Goal: Information Seeking & Learning: Learn about a topic

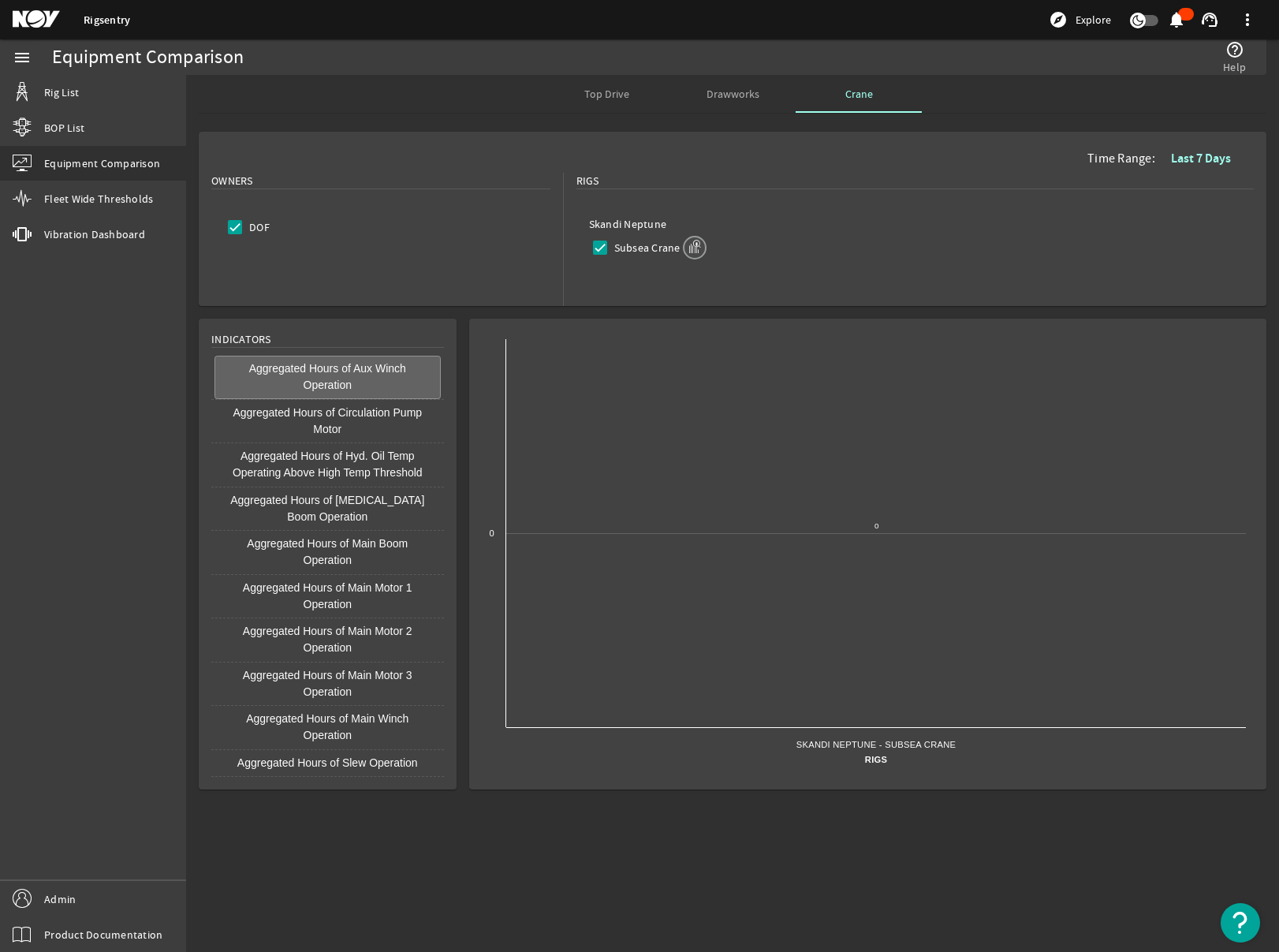
click at [48, 11] on mat-icon at bounding box center [48, 19] width 71 height 19
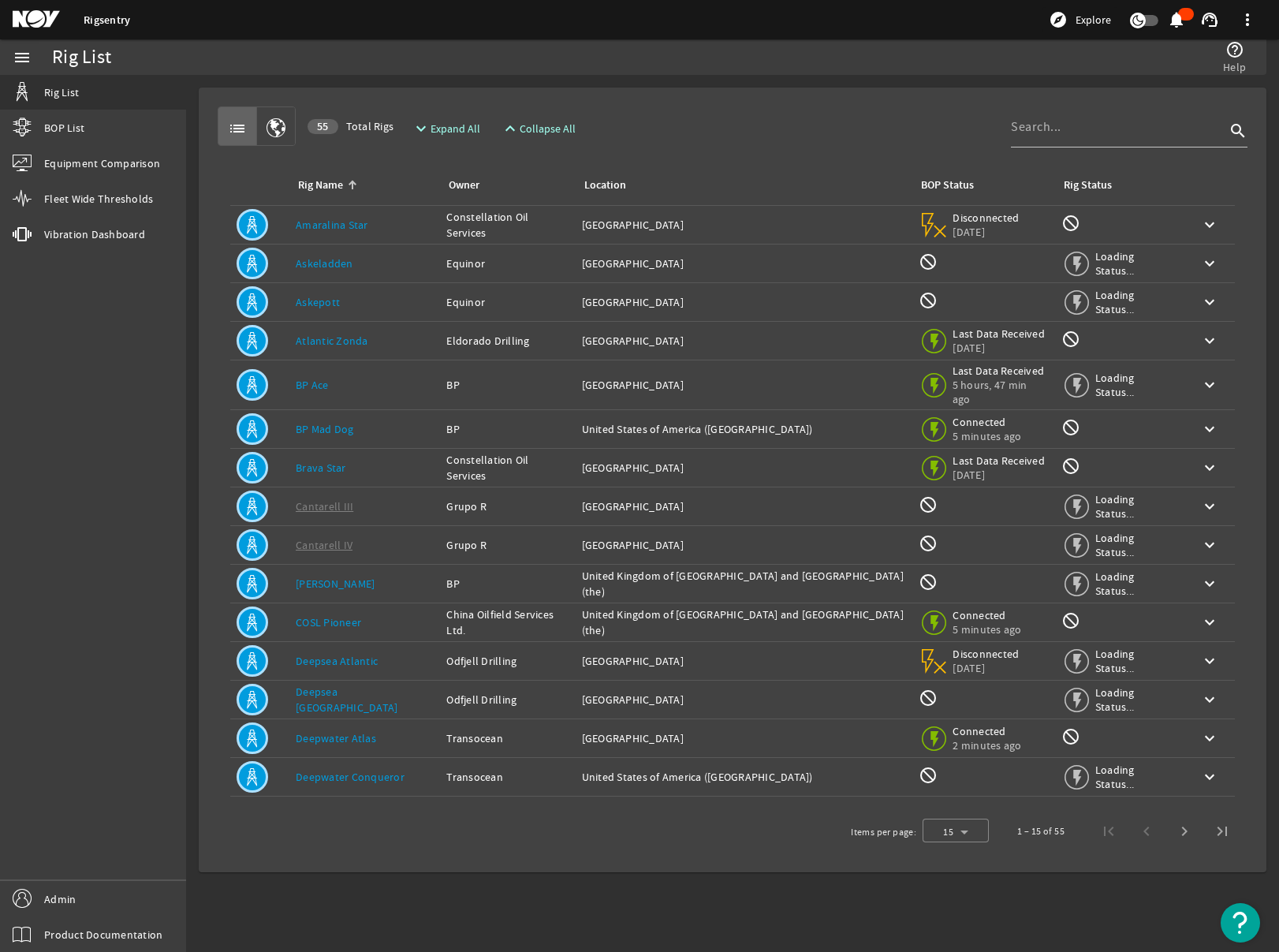
click at [332, 229] on link "Amaralina Star" at bounding box center [332, 225] width 73 height 14
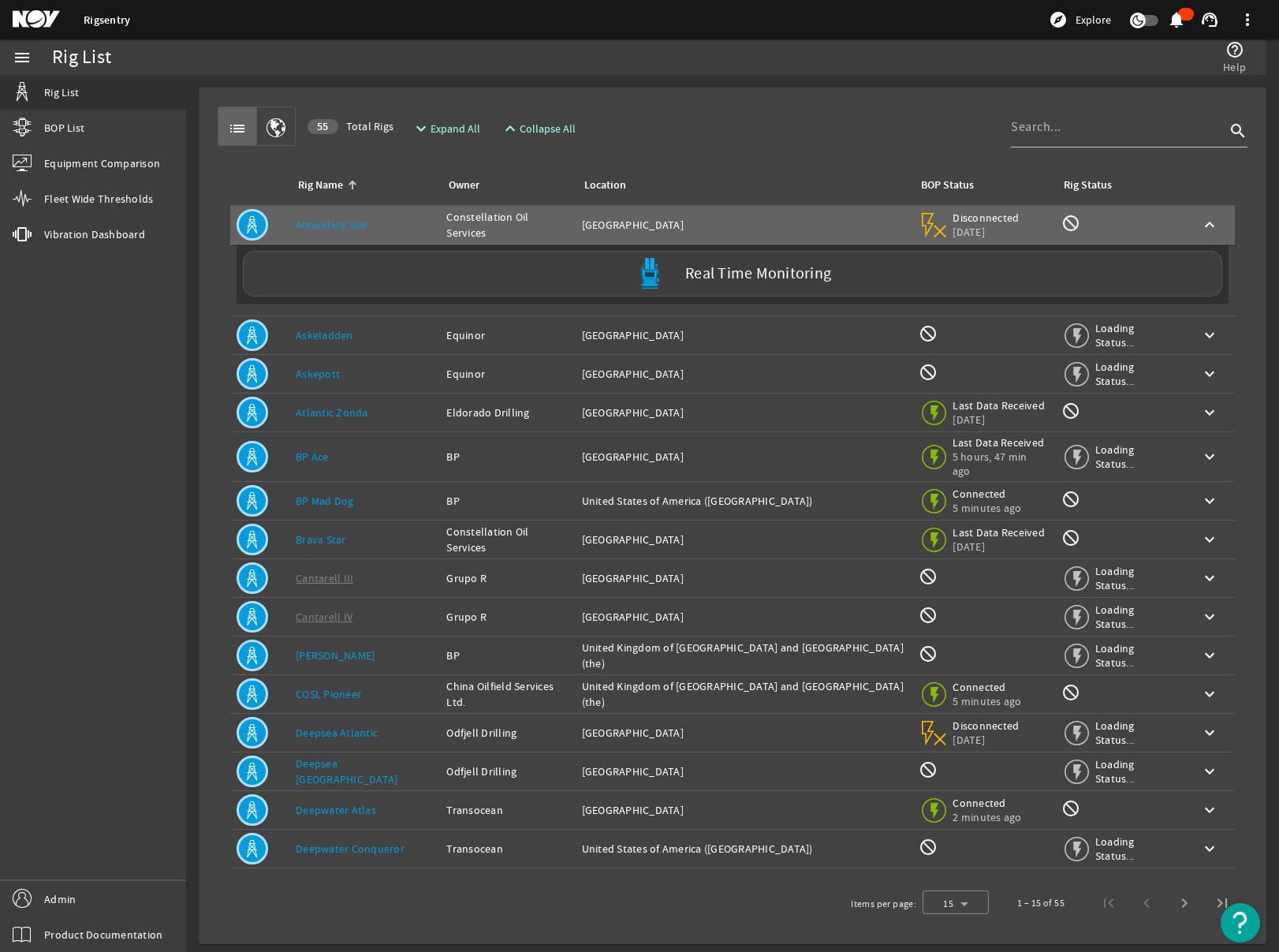
click at [343, 333] on link "Askeladden" at bounding box center [324, 335] width 57 height 14
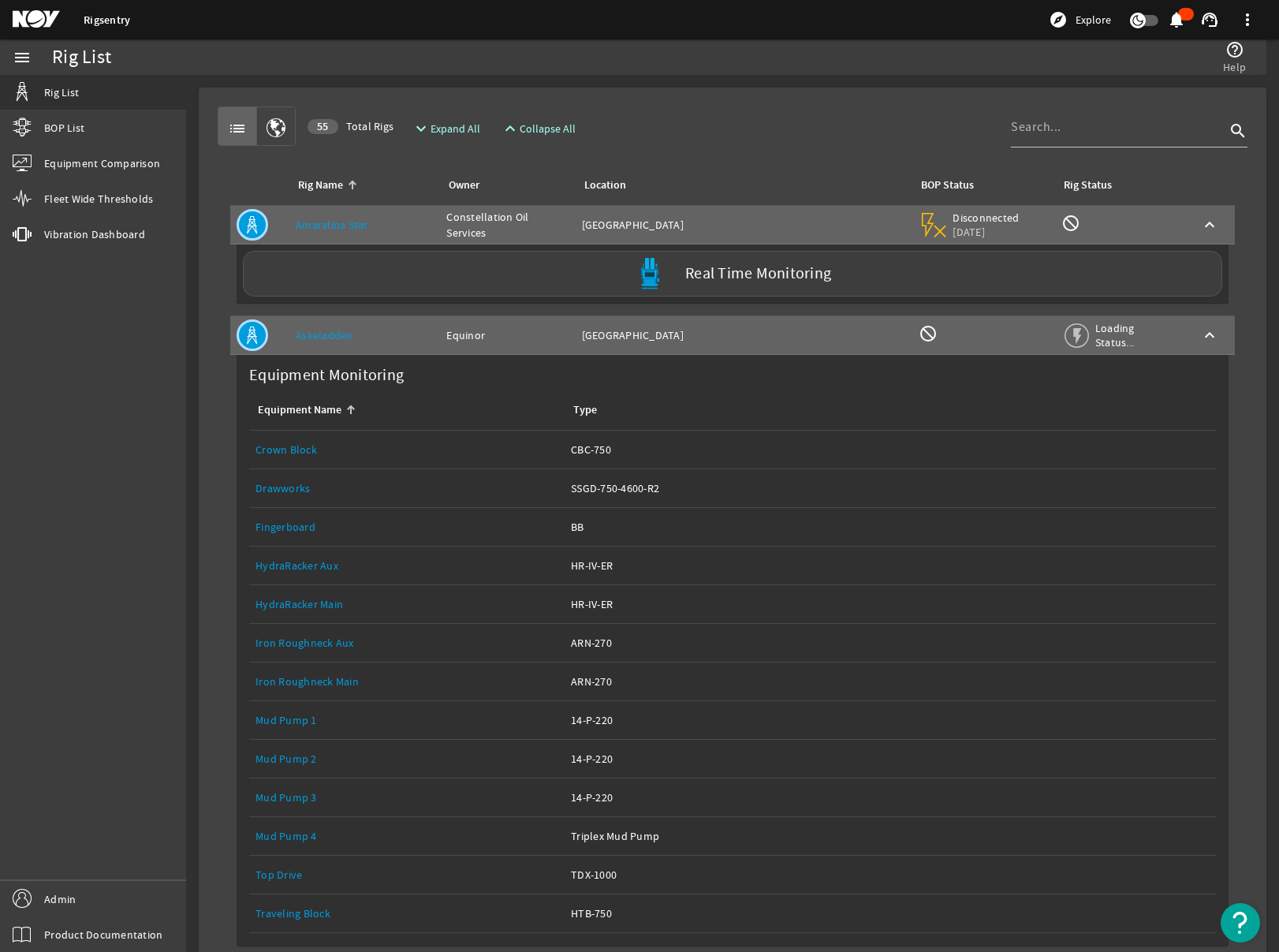
click at [254, 486] on td "Equipment Name: Drawworks" at bounding box center [407, 488] width 315 height 39
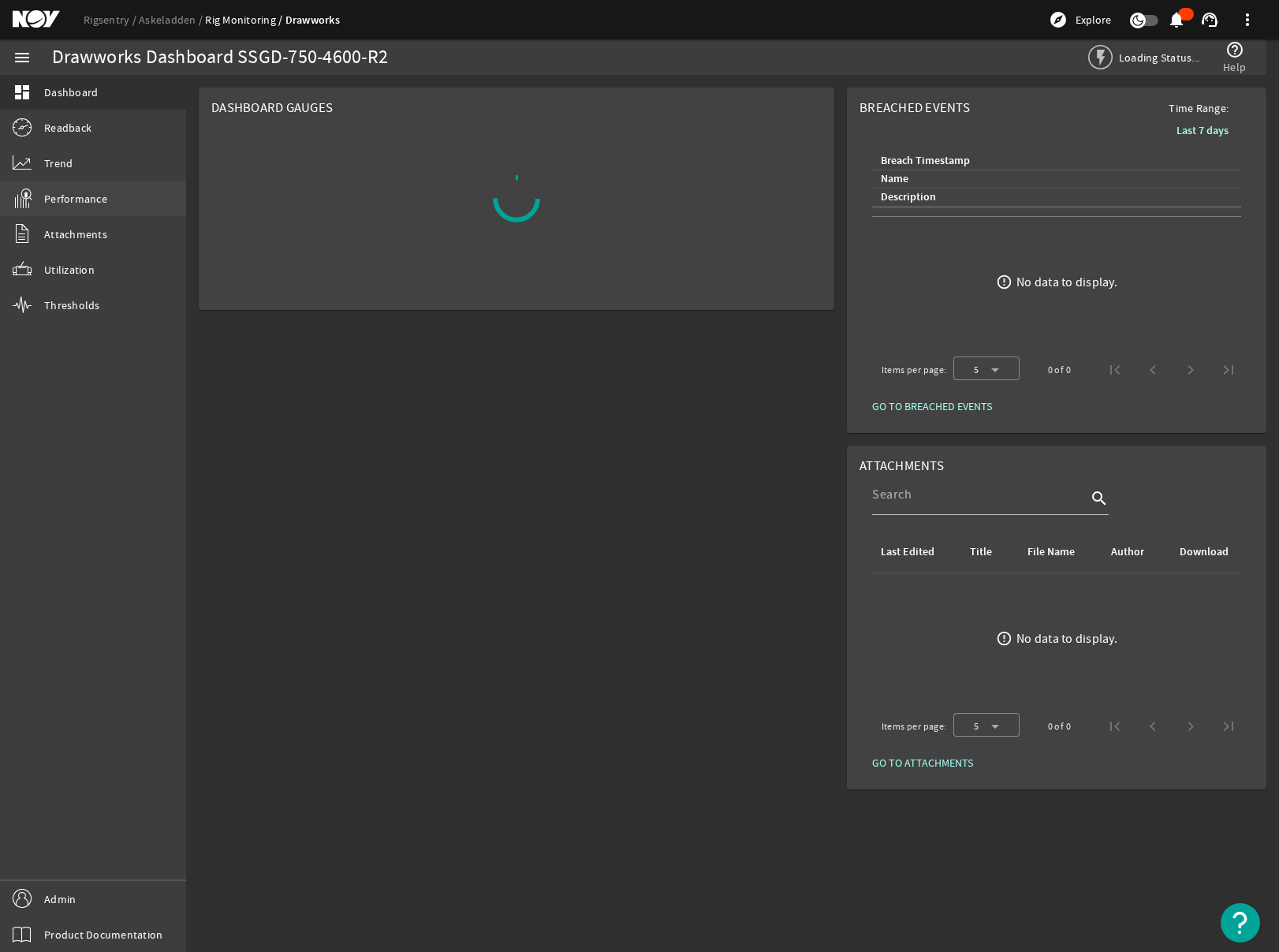
click at [91, 199] on span "Performance" at bounding box center [75, 199] width 63 height 16
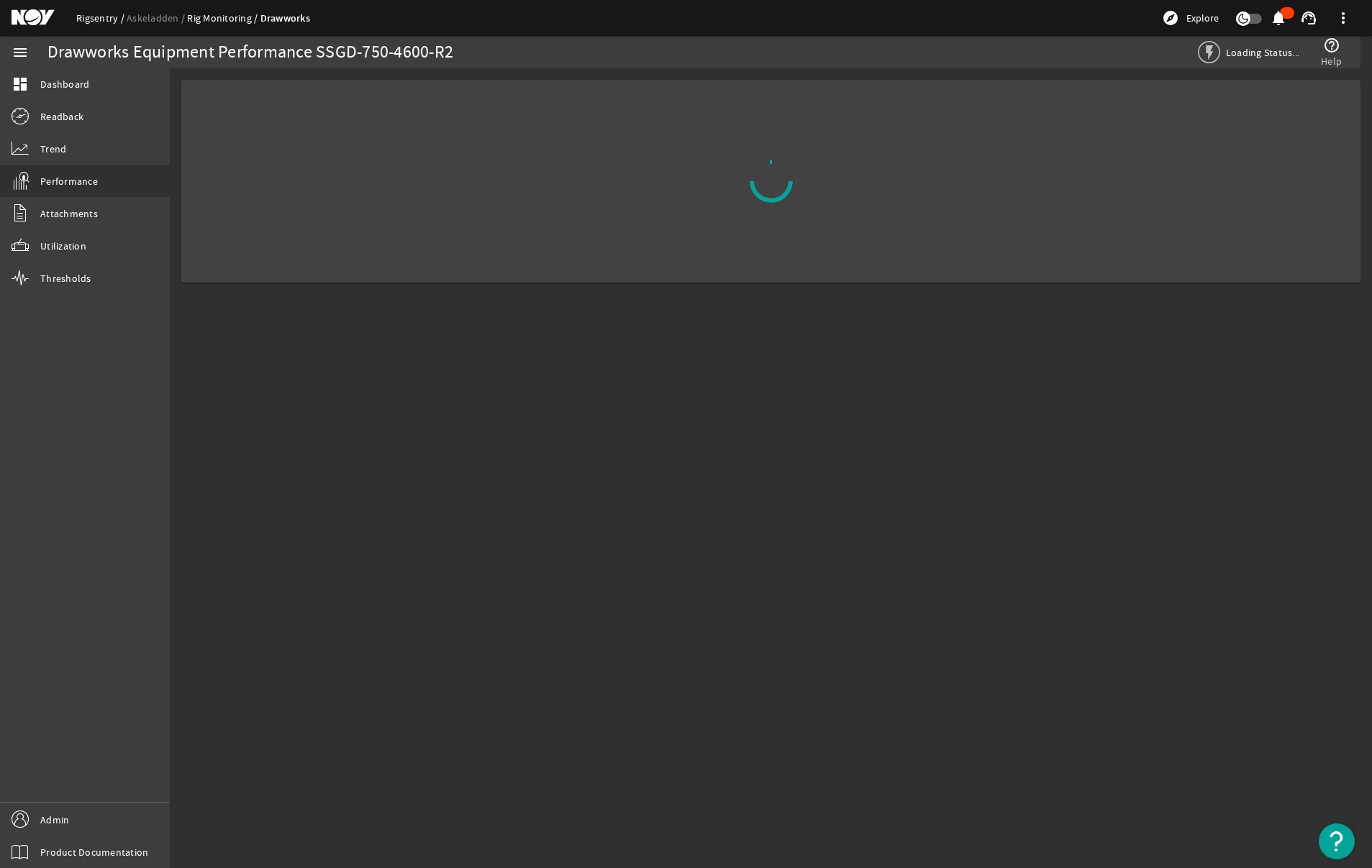
click at [83, 18] on link "Rigsentry" at bounding box center [101, 18] width 51 height 13
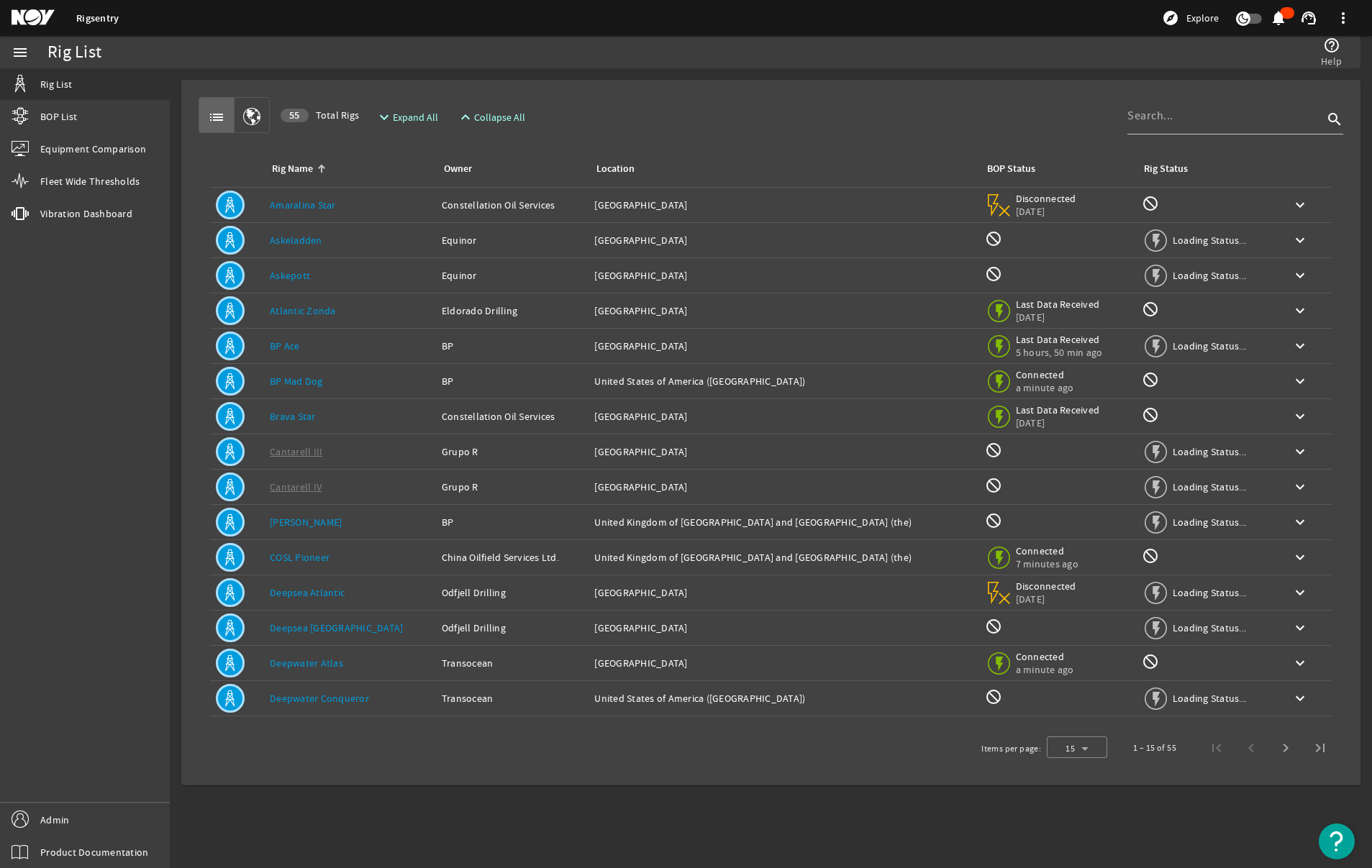
click at [600, 69] on rigsentry-mat-card "list 55 Total Rigs expand_more Expand All expand_less Collapse All search Rig N…" at bounding box center [771, 432] width 1202 height 728
click at [682, 63] on div "Rig List" at bounding box center [374, 52] width 655 height 33
drag, startPoint x: 951, startPoint y: 45, endPoint x: 941, endPoint y: 43, distance: 10.2
click at [950, 45] on div "help_outline Help" at bounding box center [1026, 52] width 648 height 33
click at [123, 208] on span "Vibration Dashboard" at bounding box center [86, 213] width 92 height 15
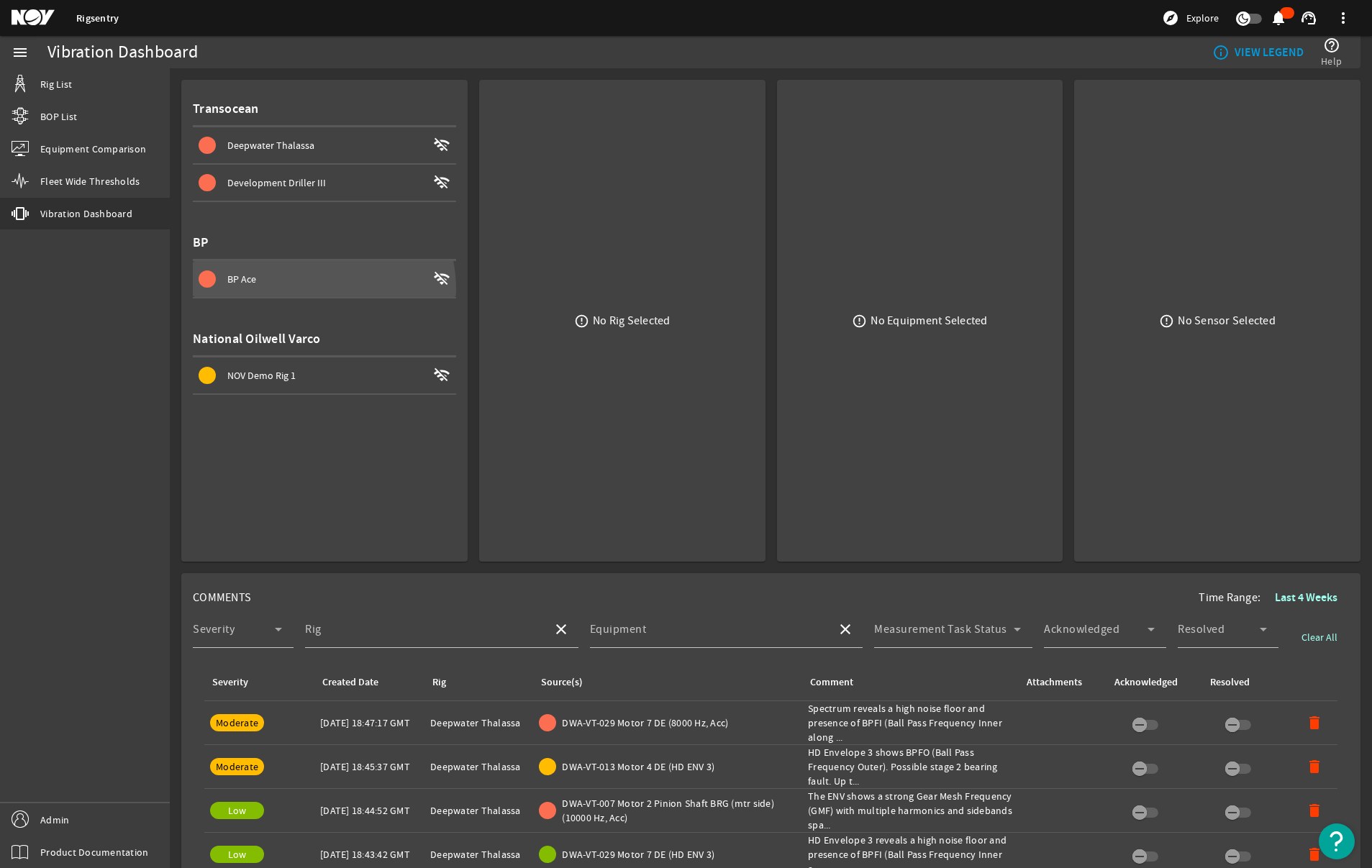
click at [306, 290] on span at bounding box center [325, 279] width 263 height 34
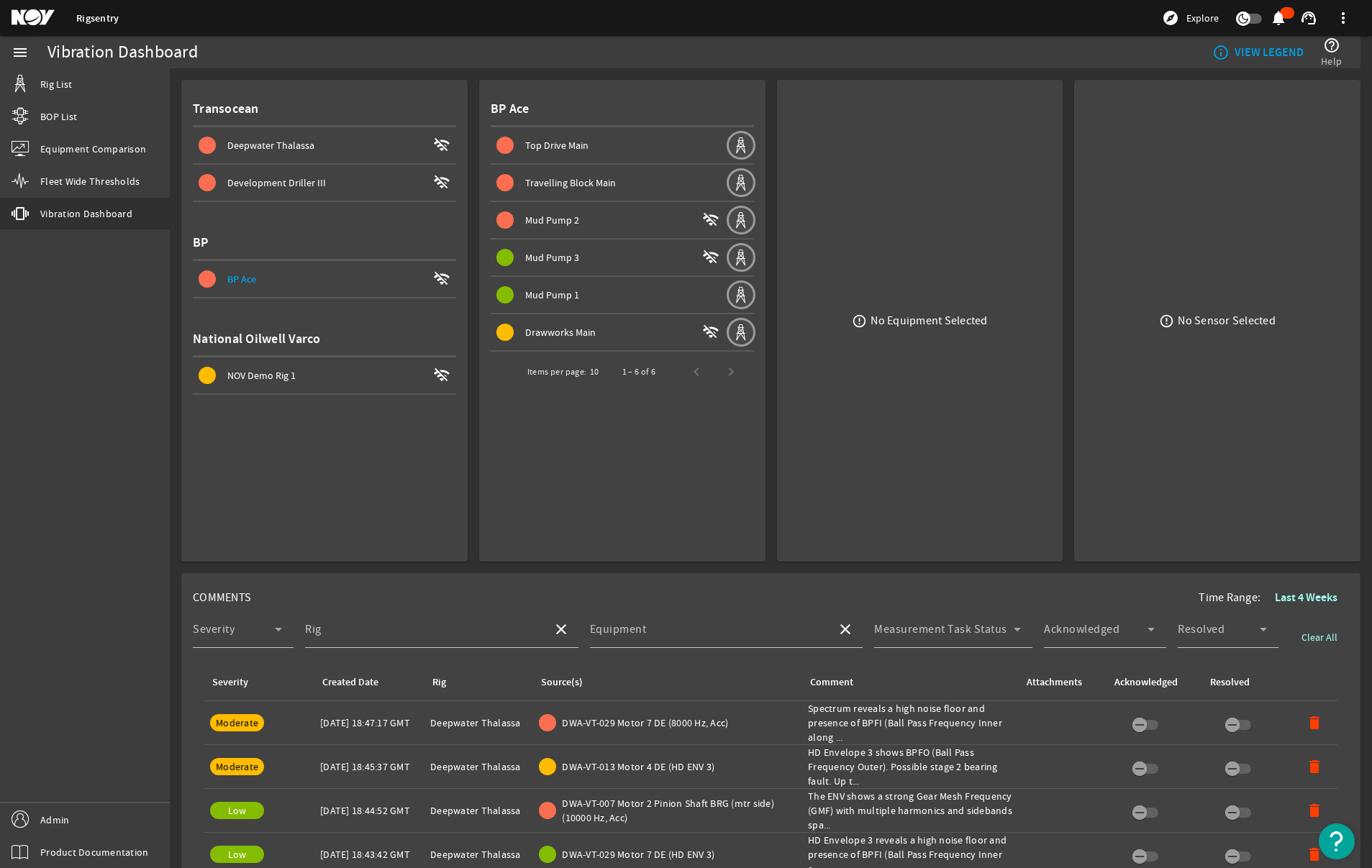
click at [589, 203] on span at bounding box center [608, 220] width 235 height 34
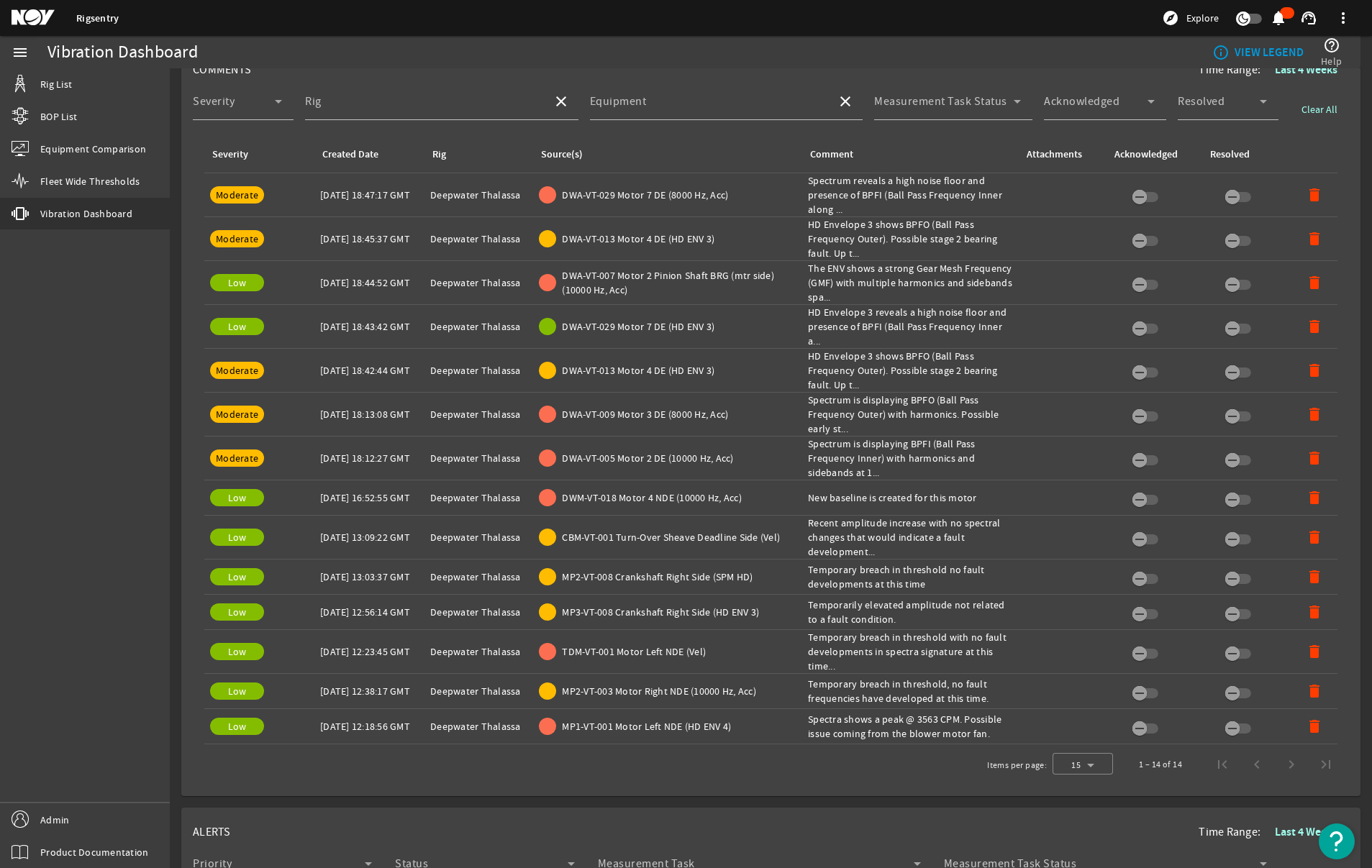
scroll to position [557, 0]
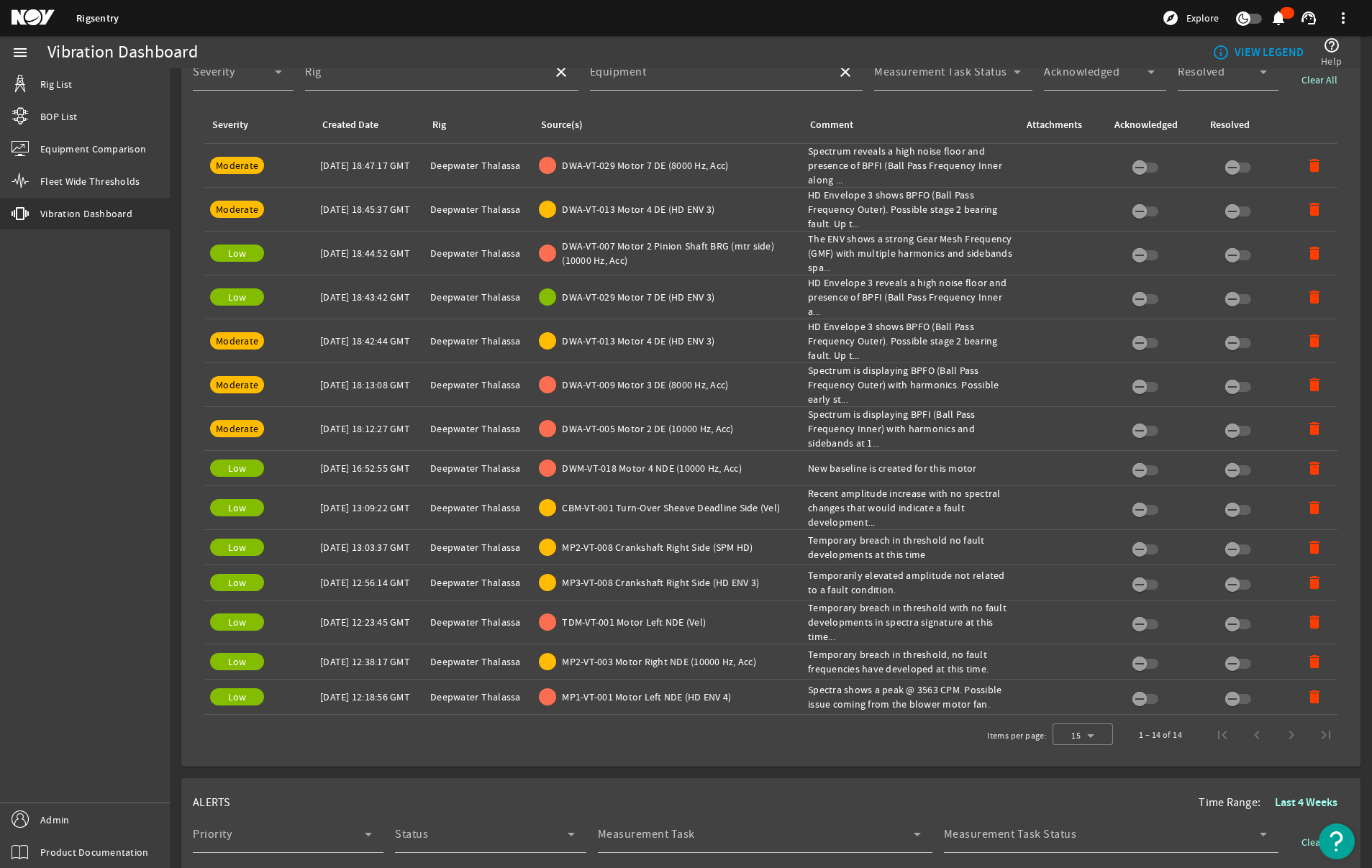
click at [1166, 732] on div "1 – 14 of 14" at bounding box center [1232, 735] width 222 height 34
click at [1166, 738] on div "1 – 14 of 14" at bounding box center [1232, 735] width 222 height 34
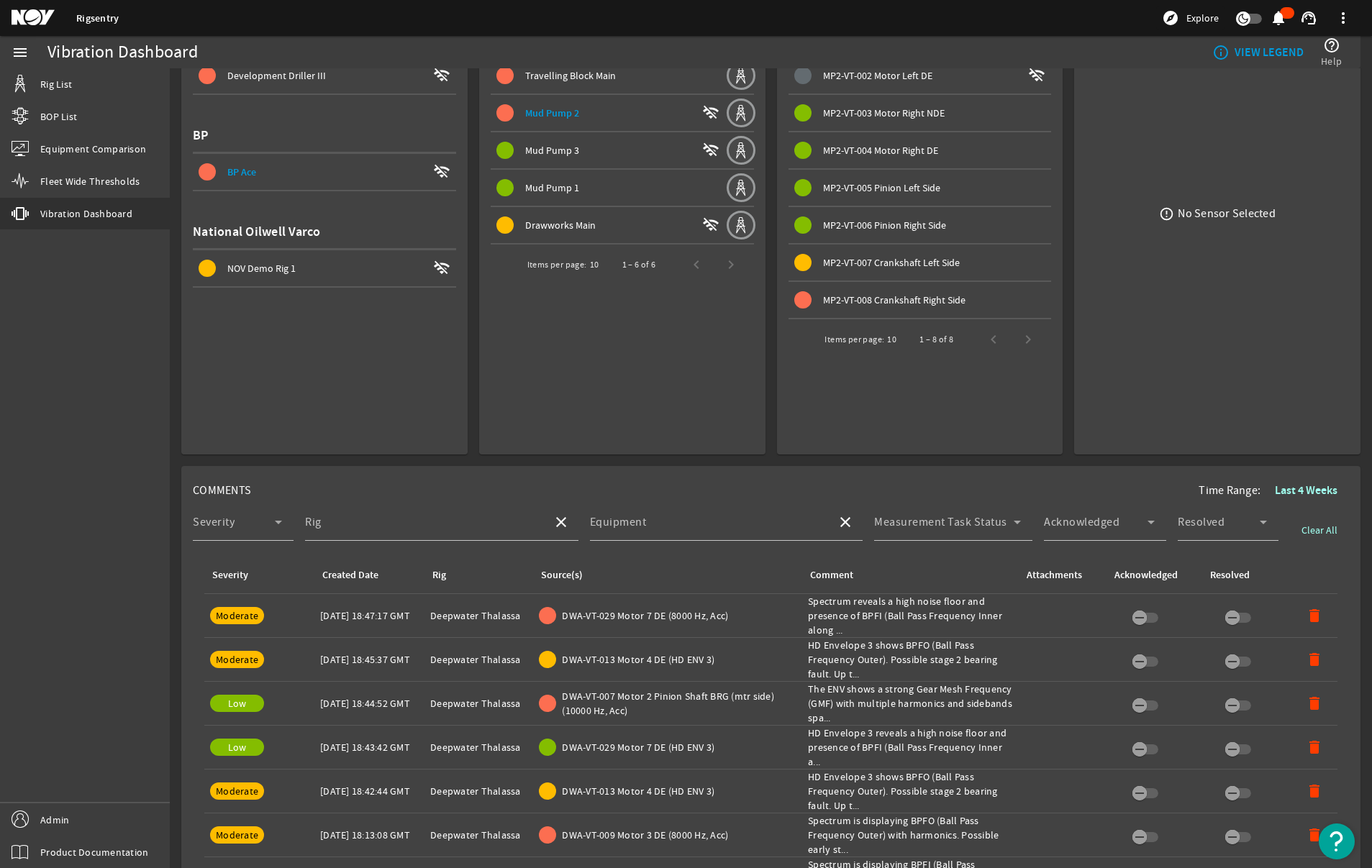
scroll to position [0, 0]
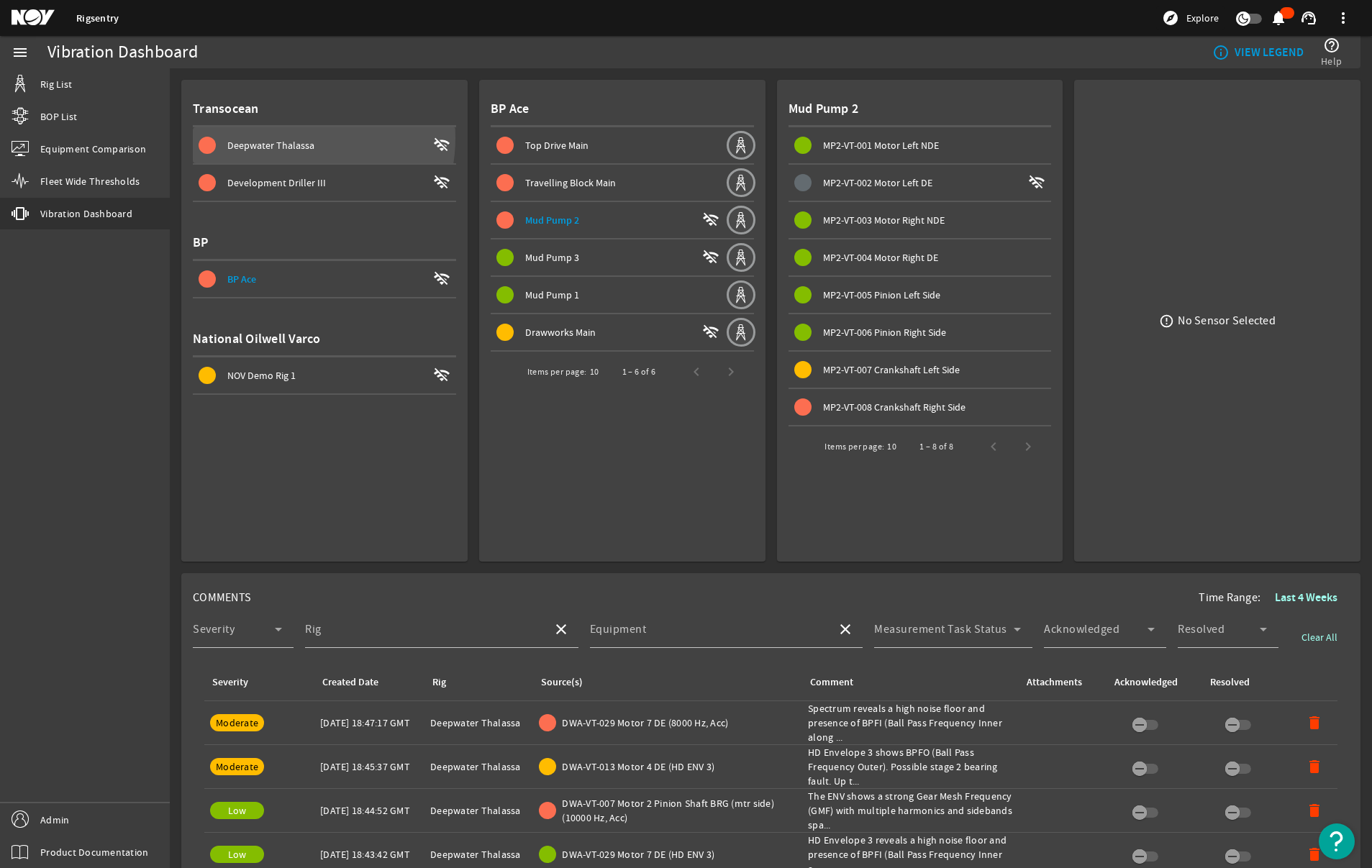
click at [295, 139] on span "Deepwater Thalassa" at bounding box center [271, 145] width 87 height 13
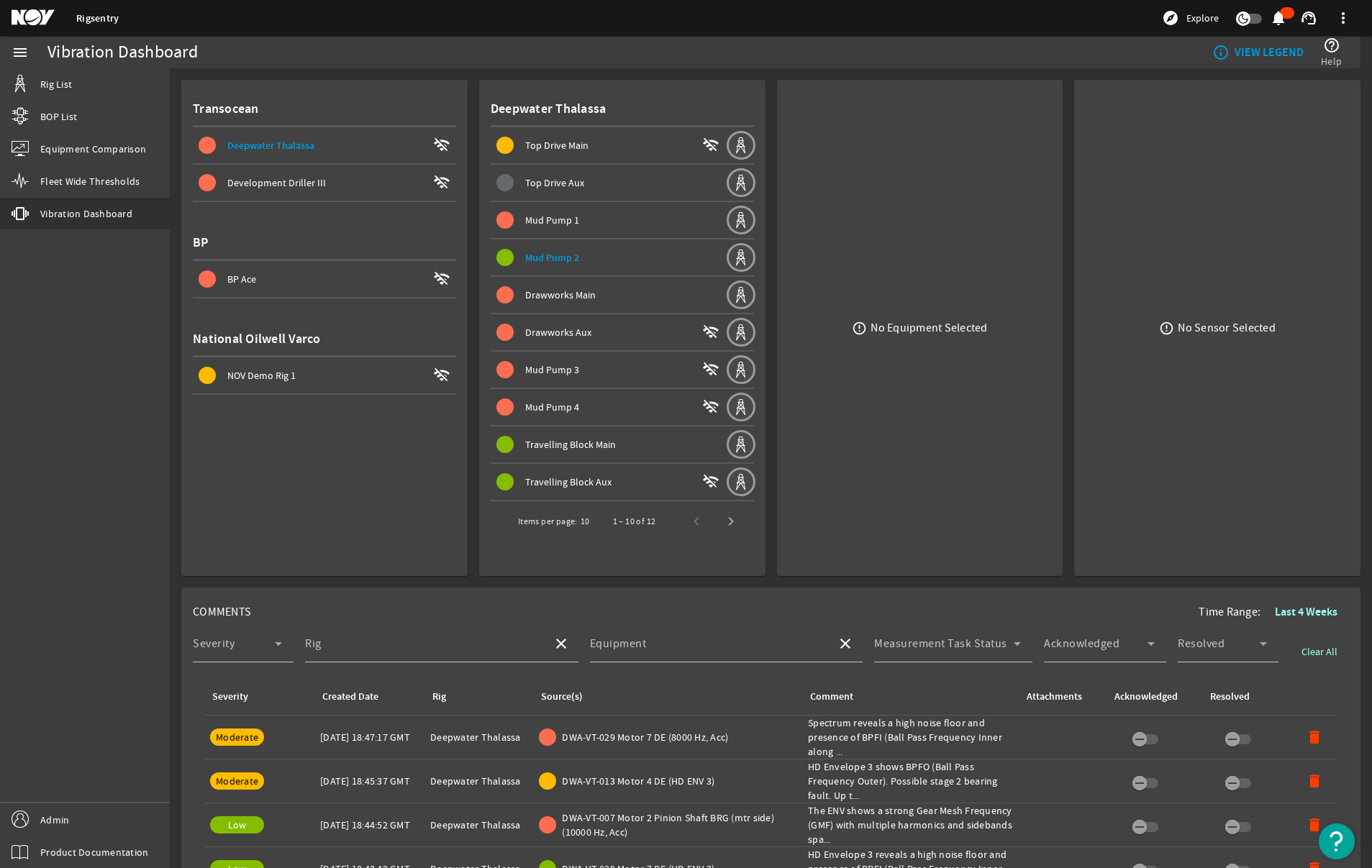
click at [547, 293] on span "Drawworks Main" at bounding box center [560, 295] width 70 height 13
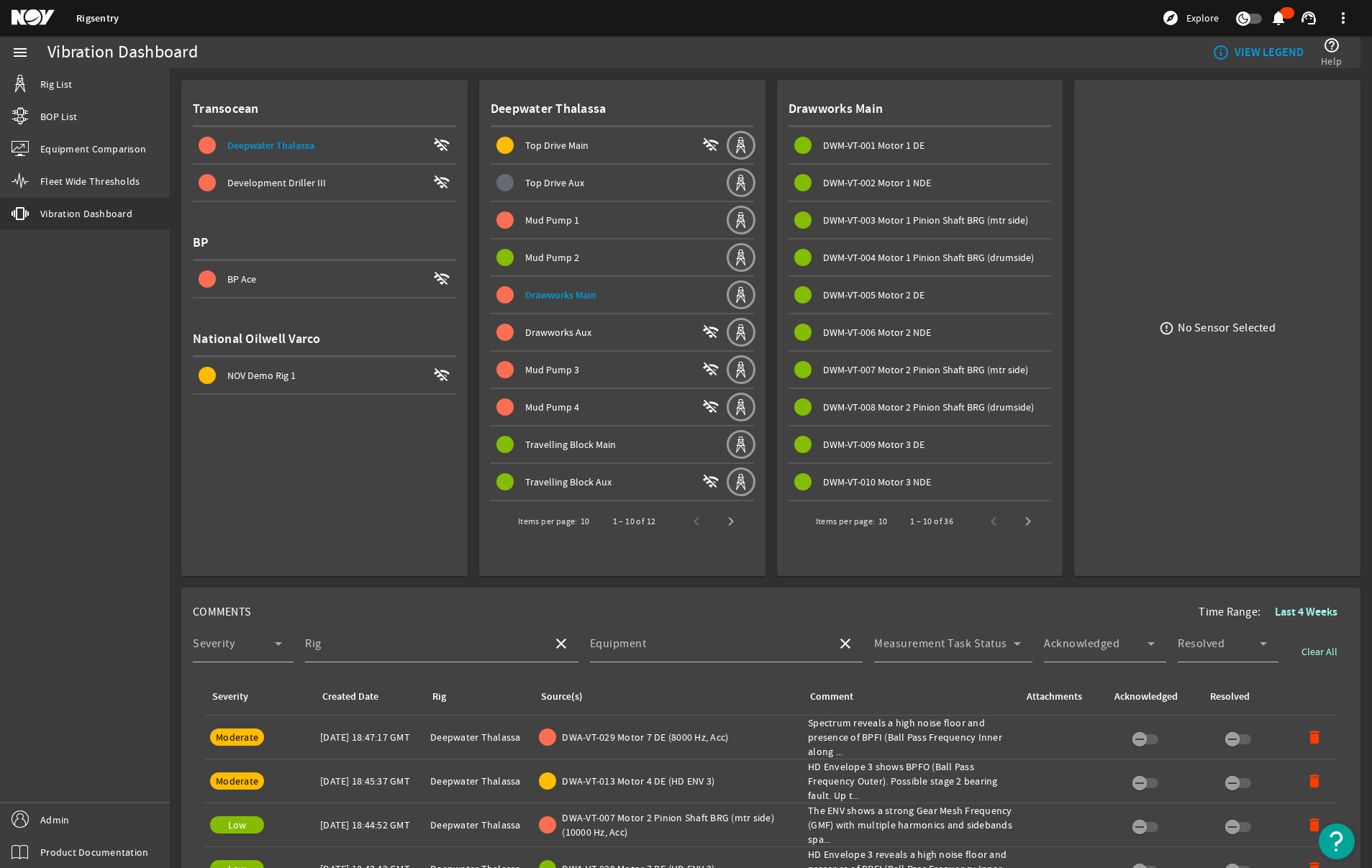
click at [565, 332] on span "Drawworks Aux" at bounding box center [558, 333] width 66 height 13
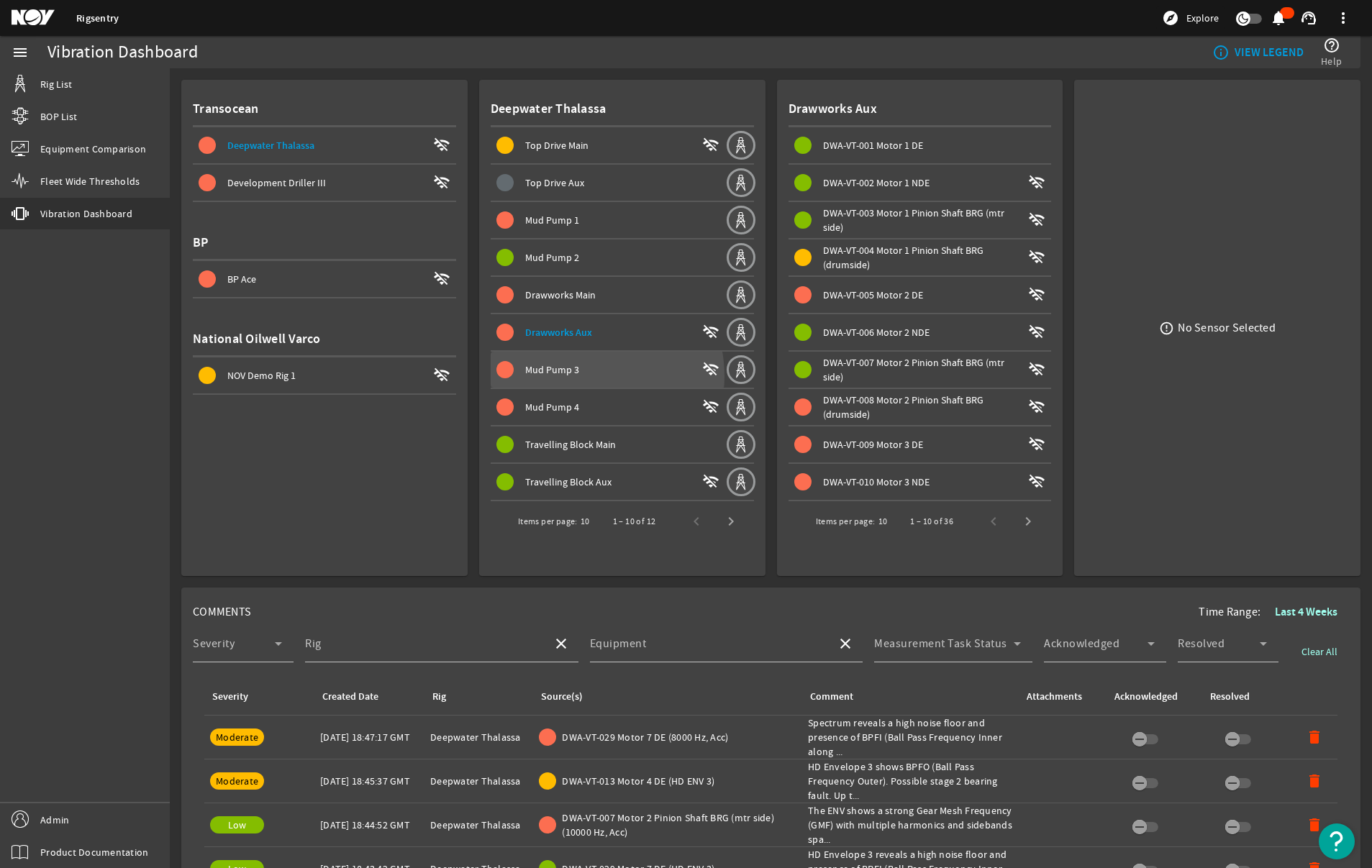
click at [579, 376] on div "Mud Pump 3" at bounding box center [610, 369] width 171 height 15
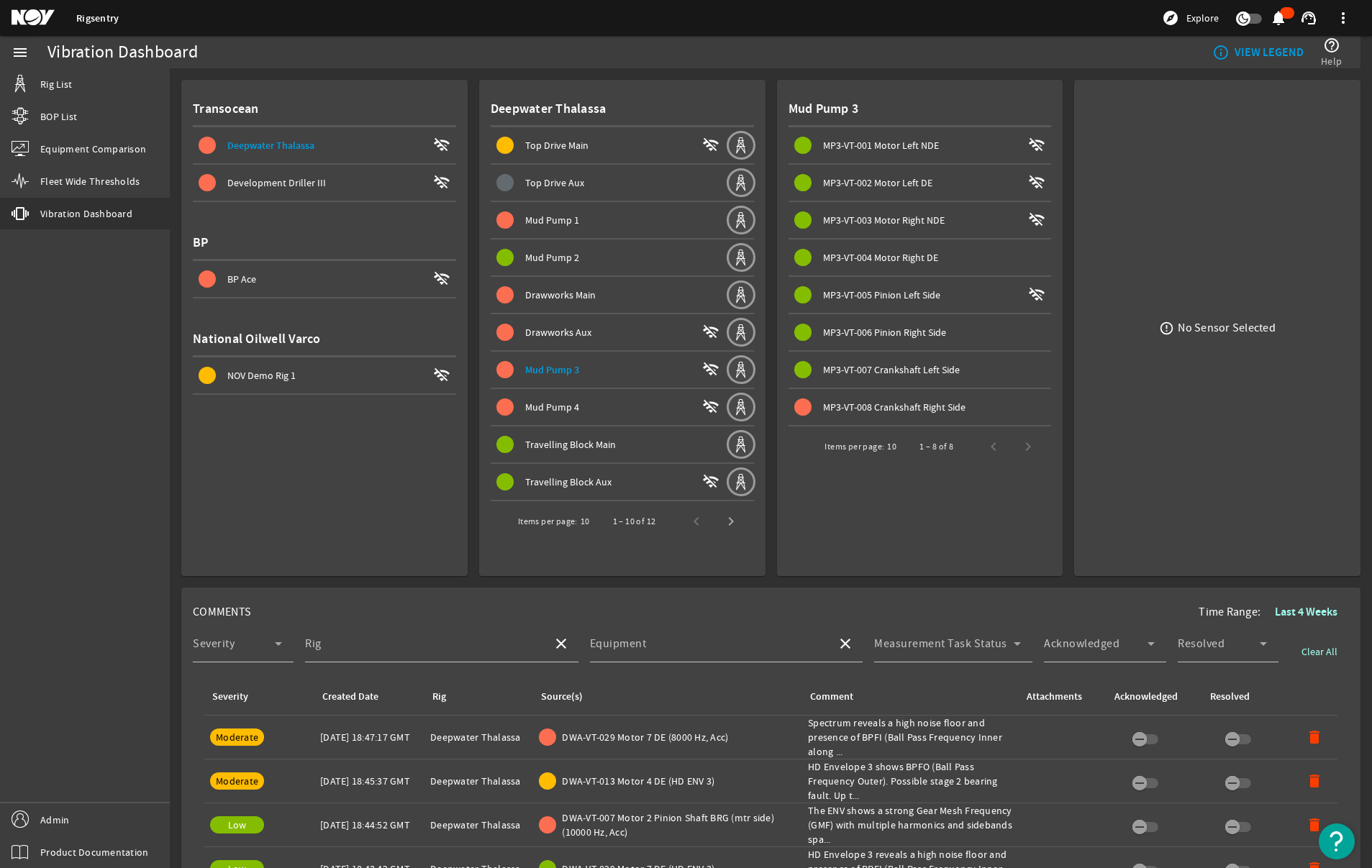
click at [31, 19] on mat-icon at bounding box center [43, 17] width 65 height 17
